Goal: Use online tool/utility

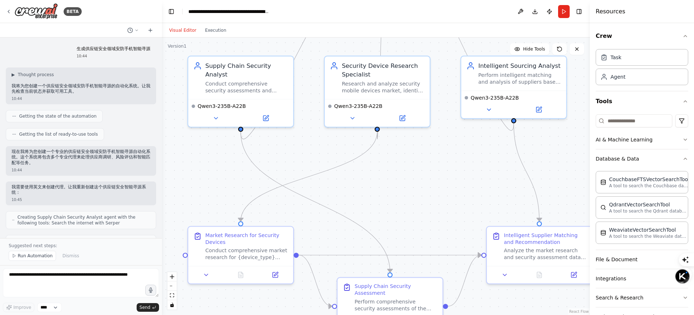
scroll to position [160, 0]
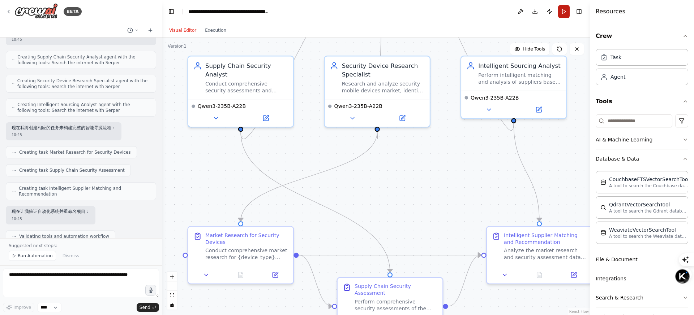
click at [565, 14] on button "Run" at bounding box center [564, 11] width 12 height 13
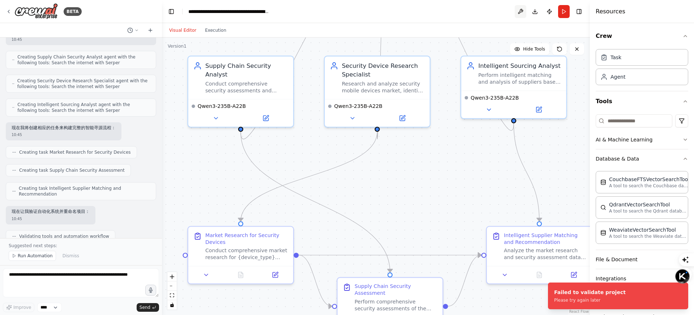
click at [522, 14] on button at bounding box center [520, 11] width 12 height 13
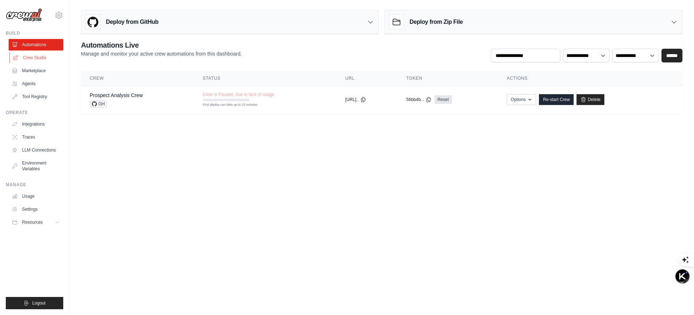
click at [43, 60] on link "Crew Studio" at bounding box center [36, 58] width 55 height 12
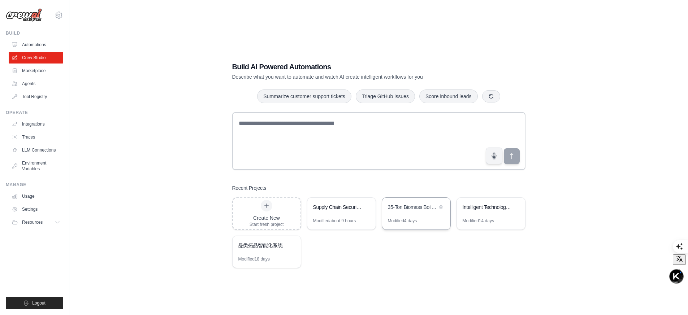
click at [423, 214] on div "35-Ton Biomass Boiler Intelligent Sourcing System" at bounding box center [416, 208] width 68 height 20
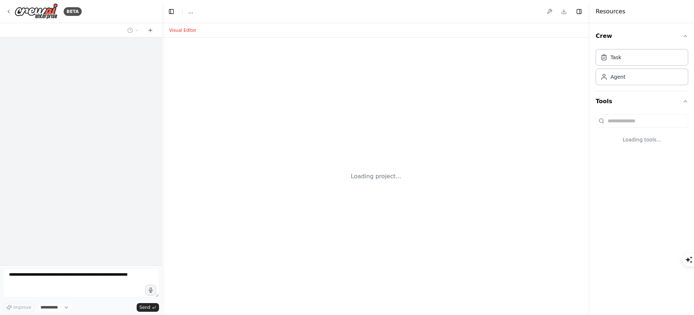
select select "****"
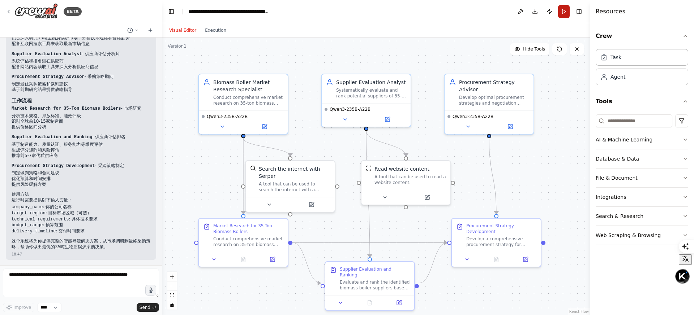
click at [559, 14] on button "Run" at bounding box center [564, 11] width 12 height 13
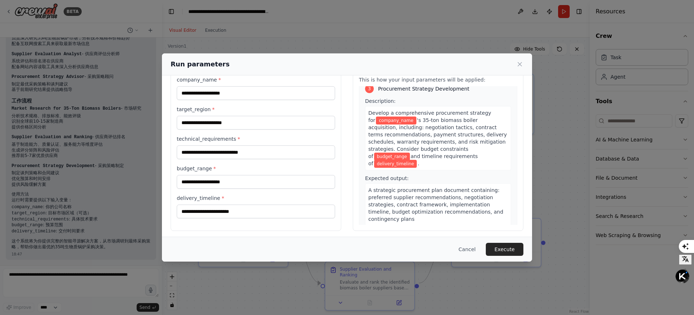
scroll to position [27, 0]
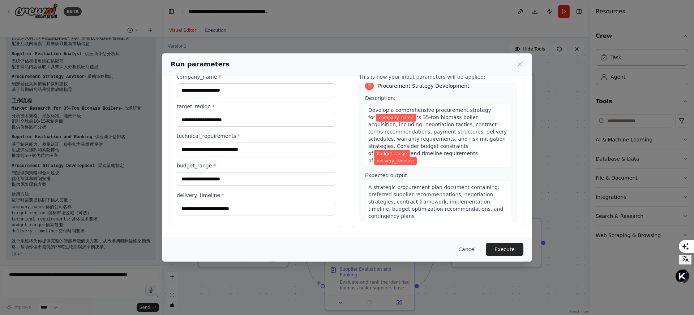
click at [422, 181] on div "A strategic procurement plan document containing: preferred supplier recommenda…" at bounding box center [438, 202] width 146 height 43
click at [502, 246] on button "Execute" at bounding box center [505, 249] width 38 height 13
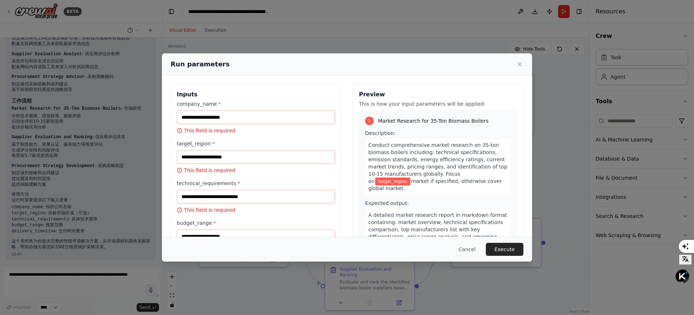
scroll to position [1, 0]
click at [404, 160] on span "Conduct comprehensive market research on 35-ton biomass boilers including: tech…" at bounding box center [437, 162] width 139 height 42
click at [395, 151] on span "Conduct comprehensive market research on 35-ton biomass boilers including: tech…" at bounding box center [437, 162] width 139 height 42
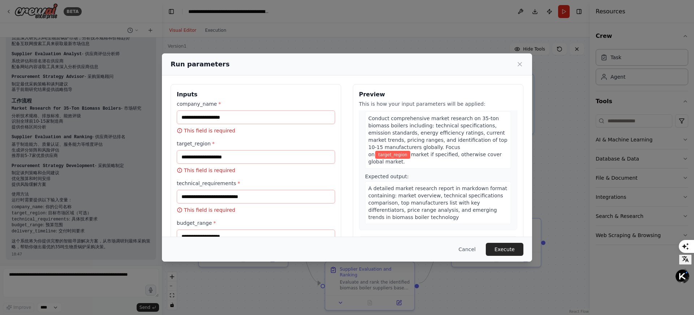
click at [394, 186] on span "A detailed market research report in markdown format containing: market overvie…" at bounding box center [437, 203] width 139 height 35
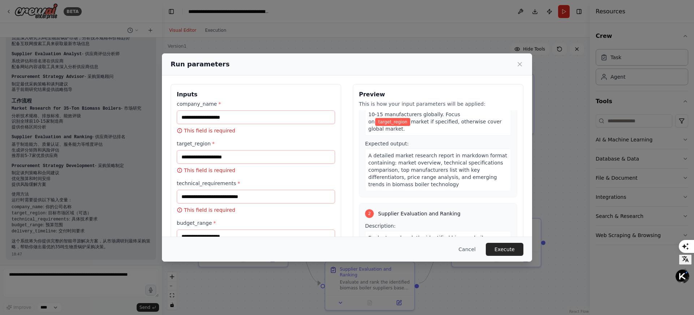
scroll to position [0, 0]
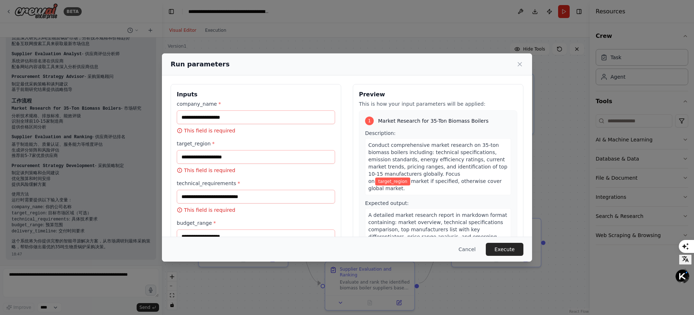
click at [396, 169] on span "Conduct comprehensive market research on 35-ton biomass boilers including: tech…" at bounding box center [437, 163] width 139 height 42
click at [519, 64] on icon at bounding box center [520, 65] width 4 height 4
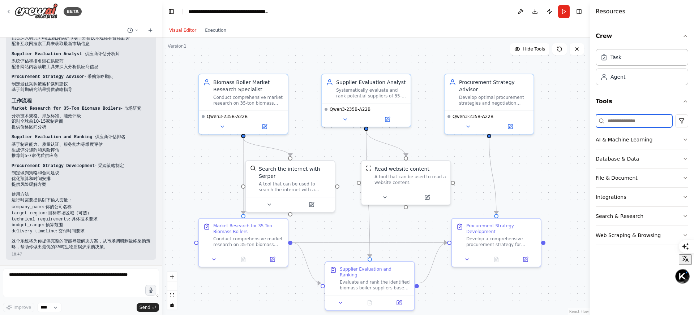
click at [632, 121] on input at bounding box center [633, 121] width 77 height 13
click at [663, 161] on button "Database & Data" at bounding box center [641, 159] width 92 height 19
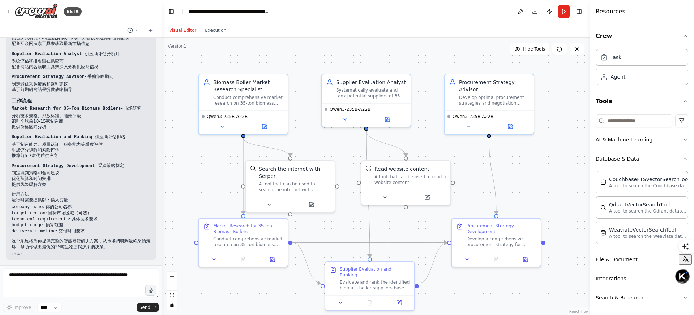
click at [663, 161] on button "Database & Data" at bounding box center [641, 159] width 92 height 19
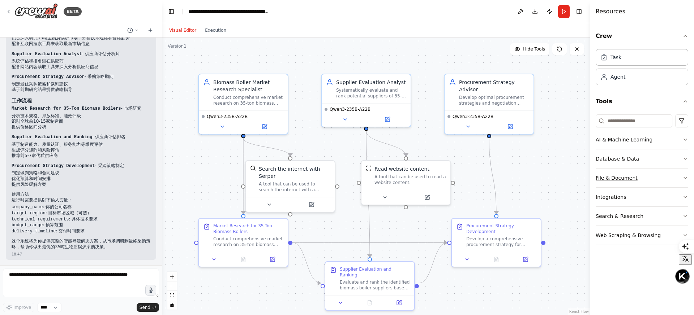
click at [660, 177] on button "File & Document" at bounding box center [641, 178] width 92 height 19
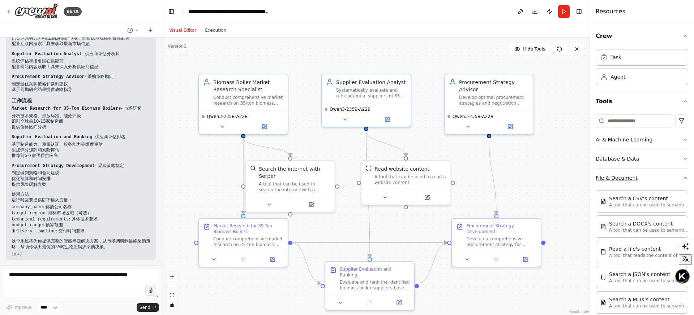
click at [660, 177] on button "File & Document" at bounding box center [641, 178] width 92 height 19
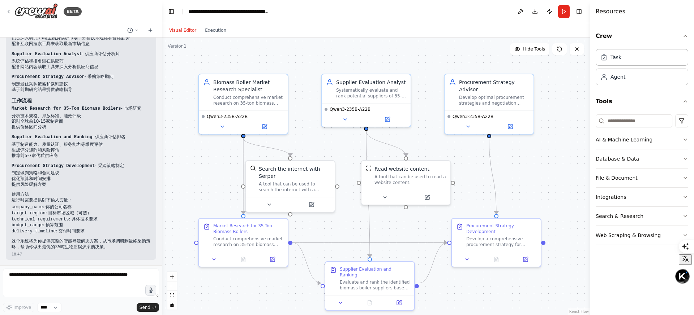
click at [555, 165] on div ".deletable-edge-delete-btn { width: 20px; height: 20px; border: 0px solid #ffff…" at bounding box center [376, 177] width 428 height 278
click at [217, 31] on button "Execution" at bounding box center [216, 30] width 30 height 9
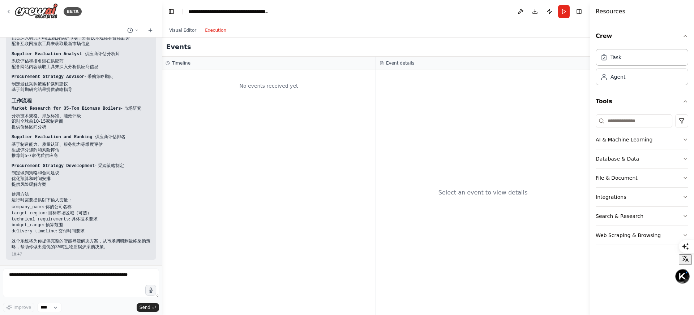
click at [217, 31] on button "Execution" at bounding box center [216, 30] width 30 height 9
click at [182, 30] on button "Visual Editor" at bounding box center [183, 30] width 36 height 9
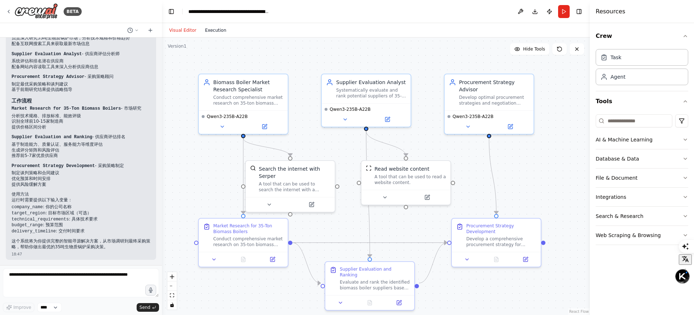
click at [224, 30] on button "Execution" at bounding box center [216, 30] width 30 height 9
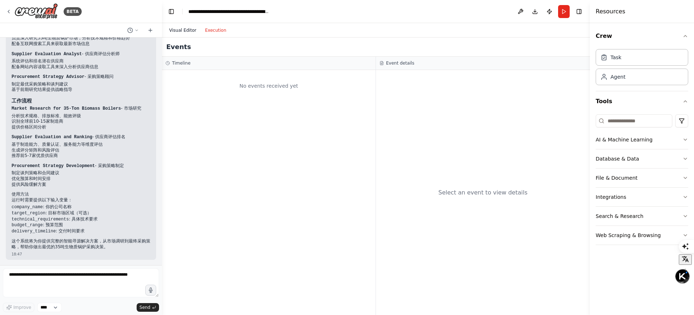
click at [193, 30] on button "Visual Editor" at bounding box center [183, 30] width 36 height 9
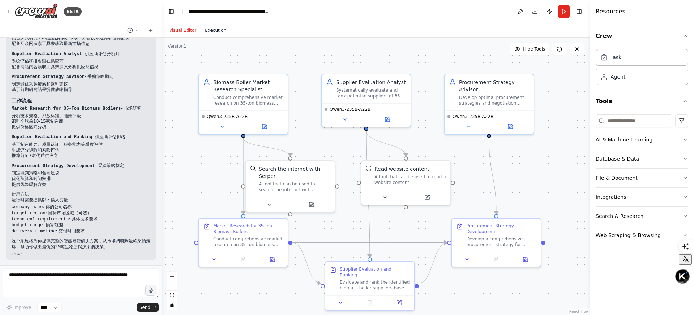
click at [207, 30] on button "Execution" at bounding box center [216, 30] width 30 height 9
click at [185, 31] on button "Visual Editor" at bounding box center [183, 30] width 36 height 9
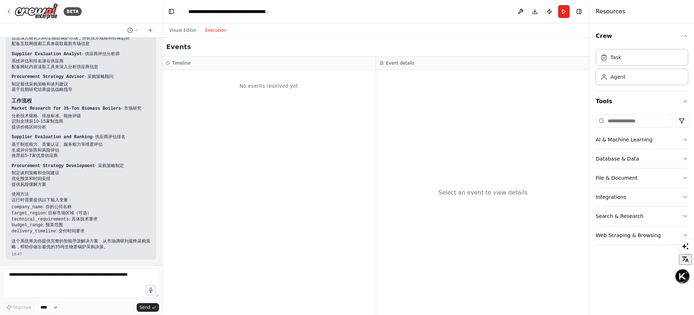
click at [216, 27] on button "Execution" at bounding box center [216, 30] width 30 height 9
click at [388, 62] on h3 "Event details" at bounding box center [400, 63] width 28 height 6
click at [346, 60] on div "Timeline" at bounding box center [269, 63] width 214 height 13
click at [350, 48] on div "Events" at bounding box center [376, 47] width 428 height 19
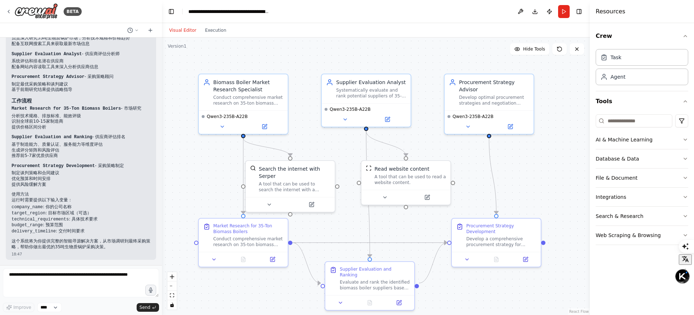
click at [188, 34] on button "Visual Editor" at bounding box center [183, 30] width 36 height 9
